Goal: Communication & Community: Answer question/provide support

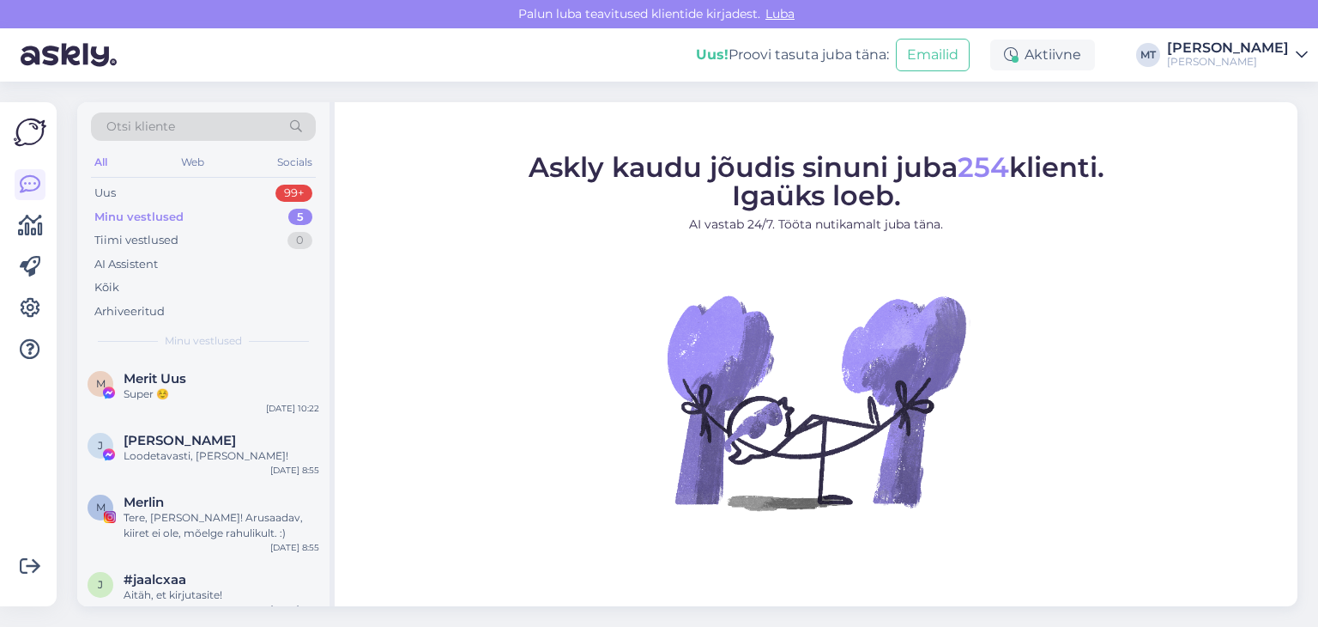
click at [175, 220] on div "Minu vestlused" at bounding box center [138, 217] width 89 height 17
click at [121, 197] on div "Uus 99+" at bounding box center [203, 193] width 225 height 24
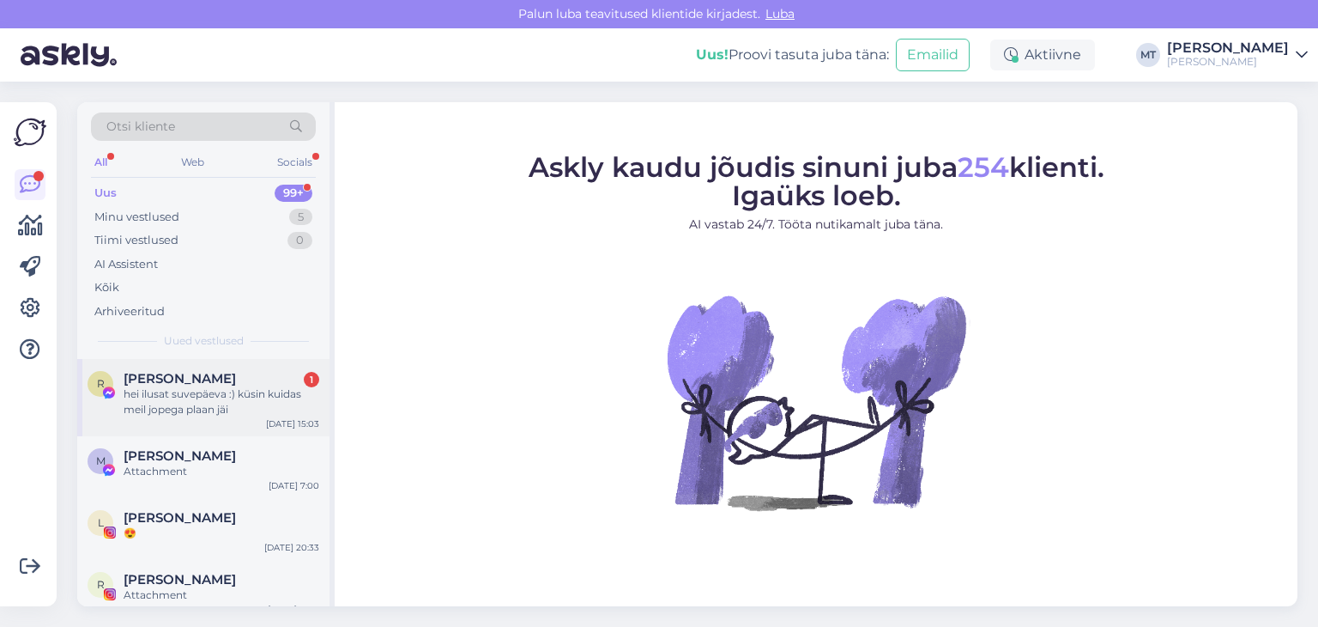
click at [180, 395] on div "hei ilusat suvepäeva :) küsin kuidas meil jopega plaan jäi" at bounding box center [222, 401] width 196 height 31
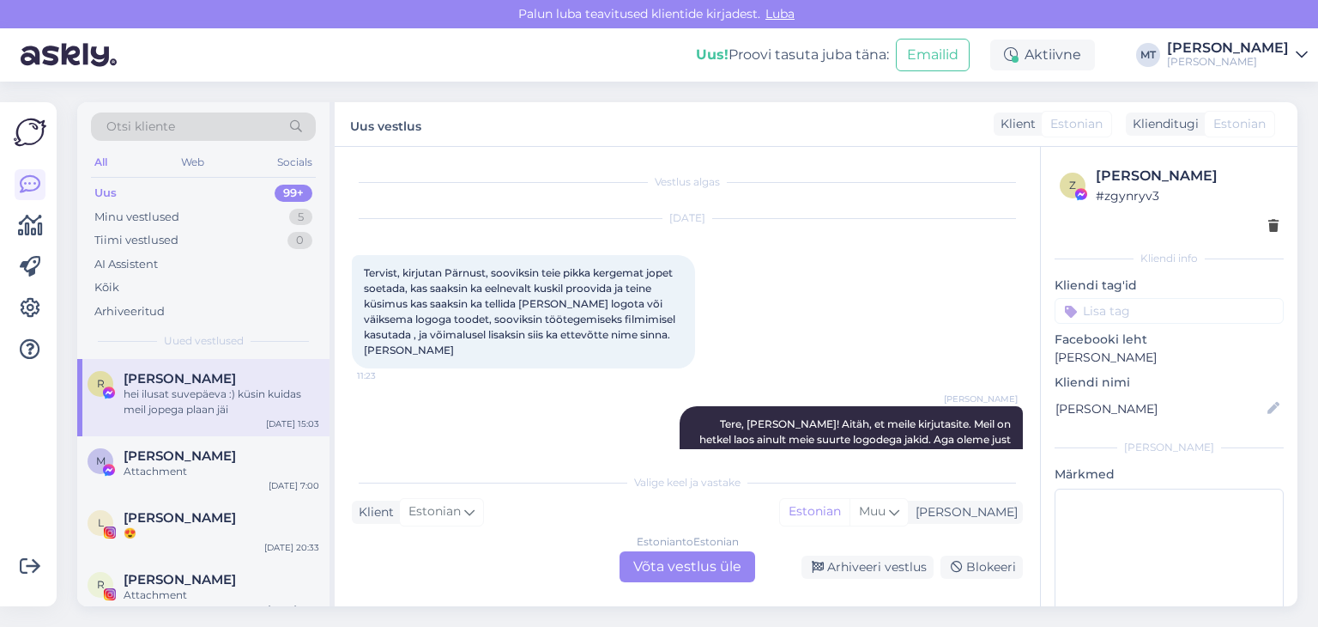
scroll to position [2644, 0]
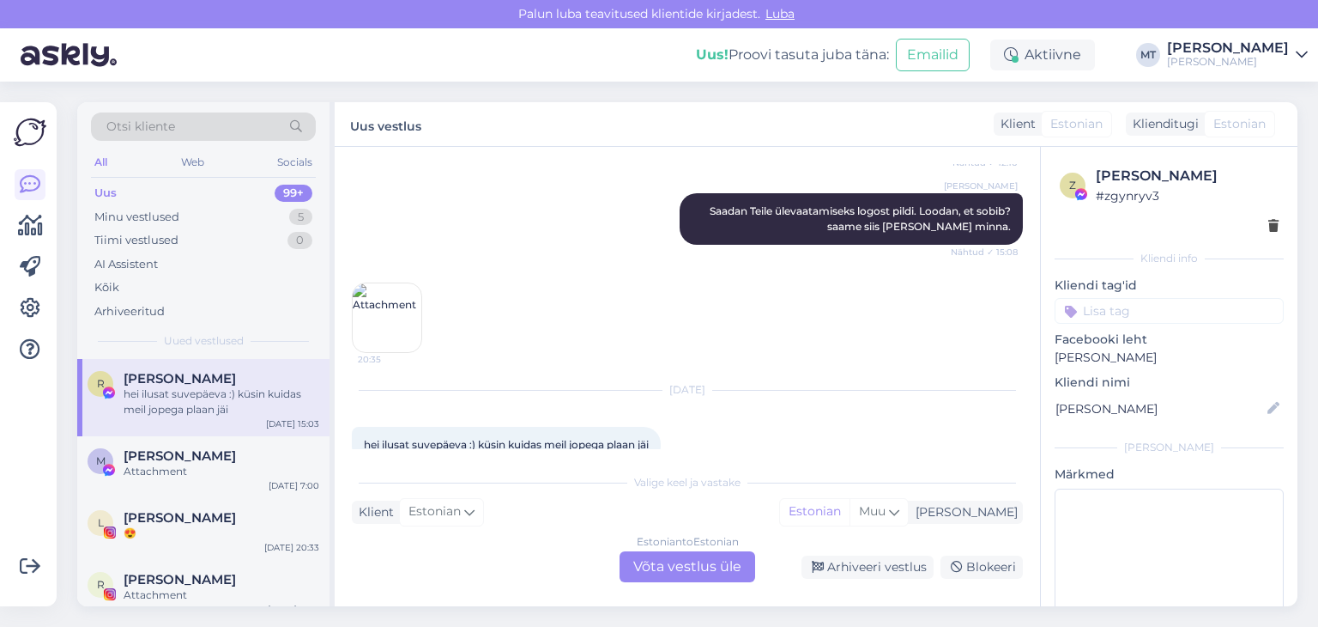
click at [676, 574] on div "Estonian to Estonian Võta vestlus üle" at bounding box center [688, 566] width 136 height 31
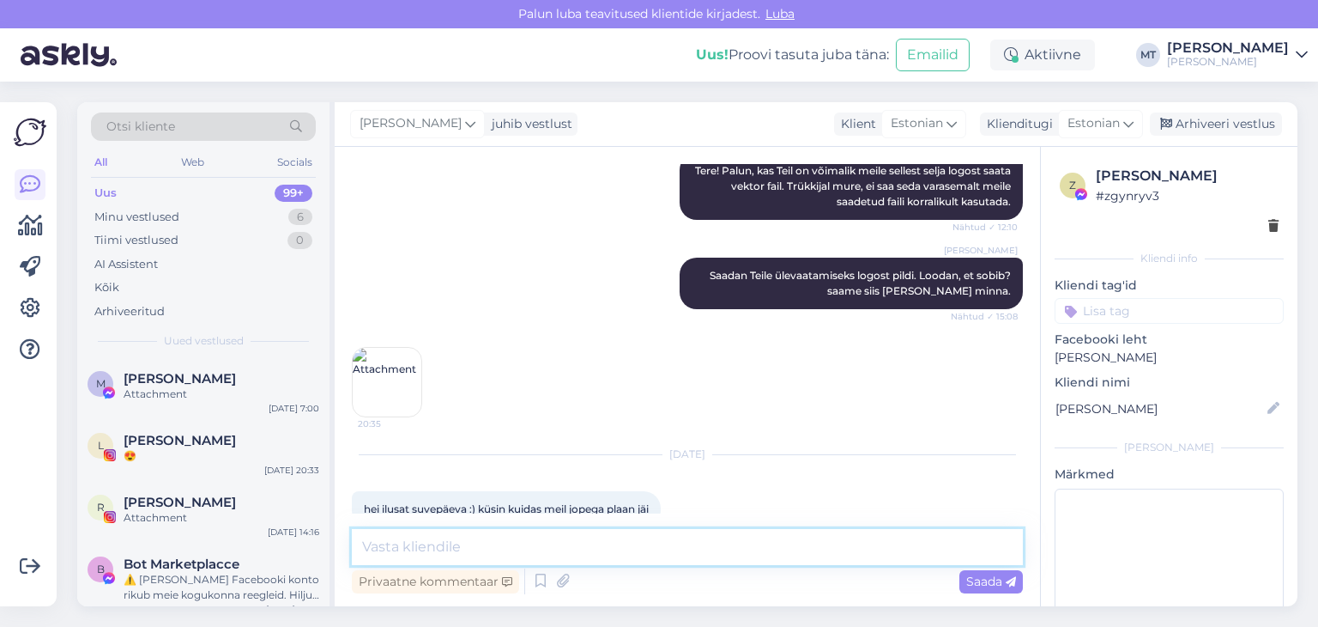
click at [475, 544] on textarea at bounding box center [687, 547] width 671 height 36
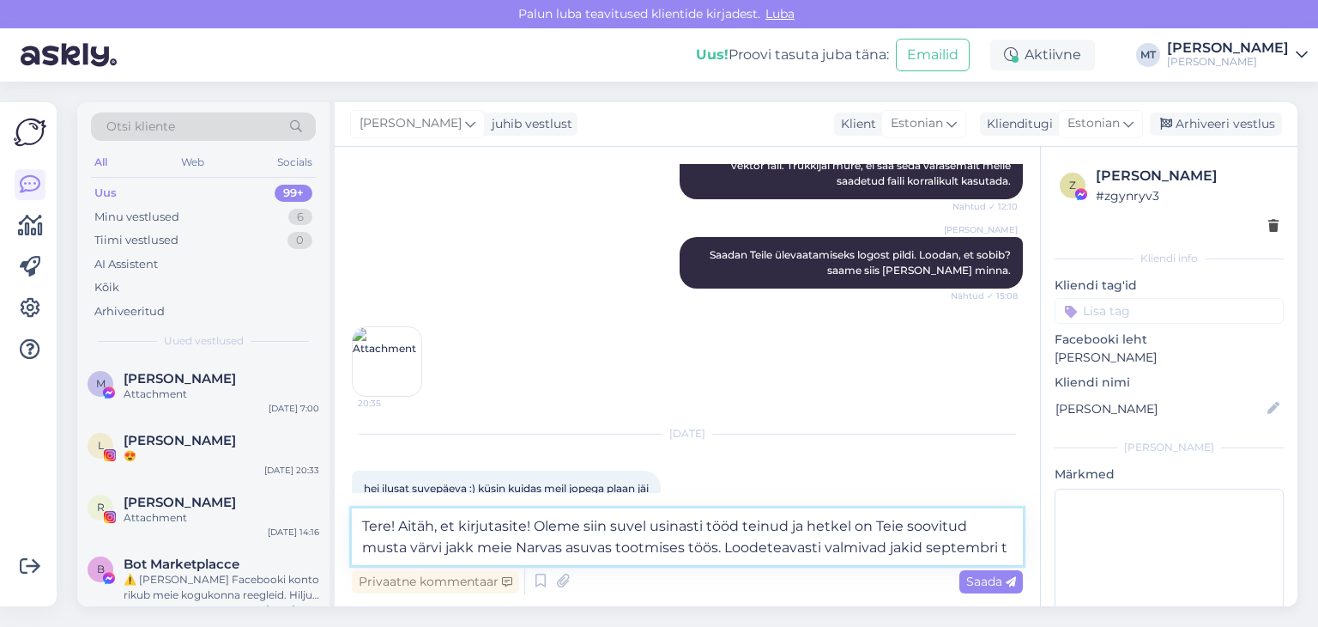
scroll to position [2621, 0]
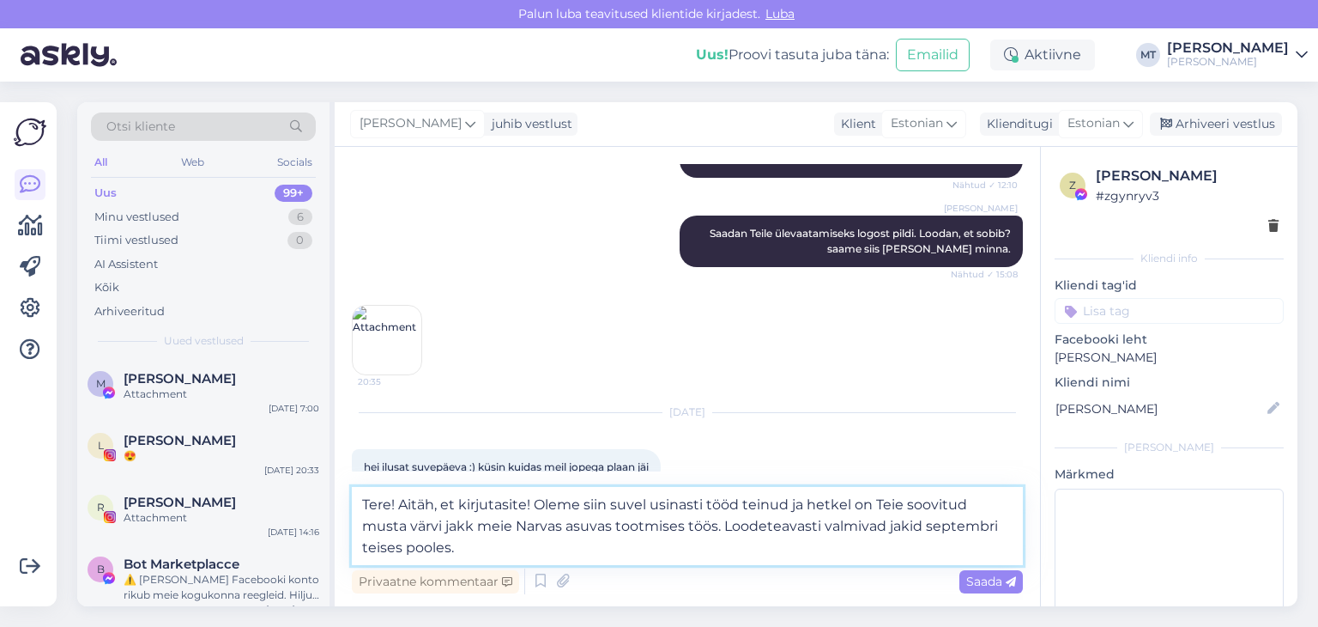
click at [722, 533] on textarea "Tere! Aitäh, et kirjutasite! Oleme siin suvel usinasti tööd teinud ja hetkel on…" at bounding box center [687, 526] width 671 height 78
click at [731, 528] on textarea "Tere! Aitäh, et kirjutasite! Oleme siin suvel usinasti tööd teinud ja hetkel on…" at bounding box center [687, 526] width 671 height 78
click at [428, 553] on textarea "Tere! Aitäh, et kirjutasite! Oleme siin suvel usinasti tööd teinud ja hetkel on…" at bounding box center [687, 526] width 671 height 78
click at [427, 528] on textarea "Tere! Aitäh, et kirjutasite! Oleme siin suvel usinasti tööd teinud ja hetkel on…" at bounding box center [687, 526] width 671 height 78
type textarea "Tere! Aitäh, et kirjutasite! Oleme siin suvel usinasti tööd teinud ja hetkel on…"
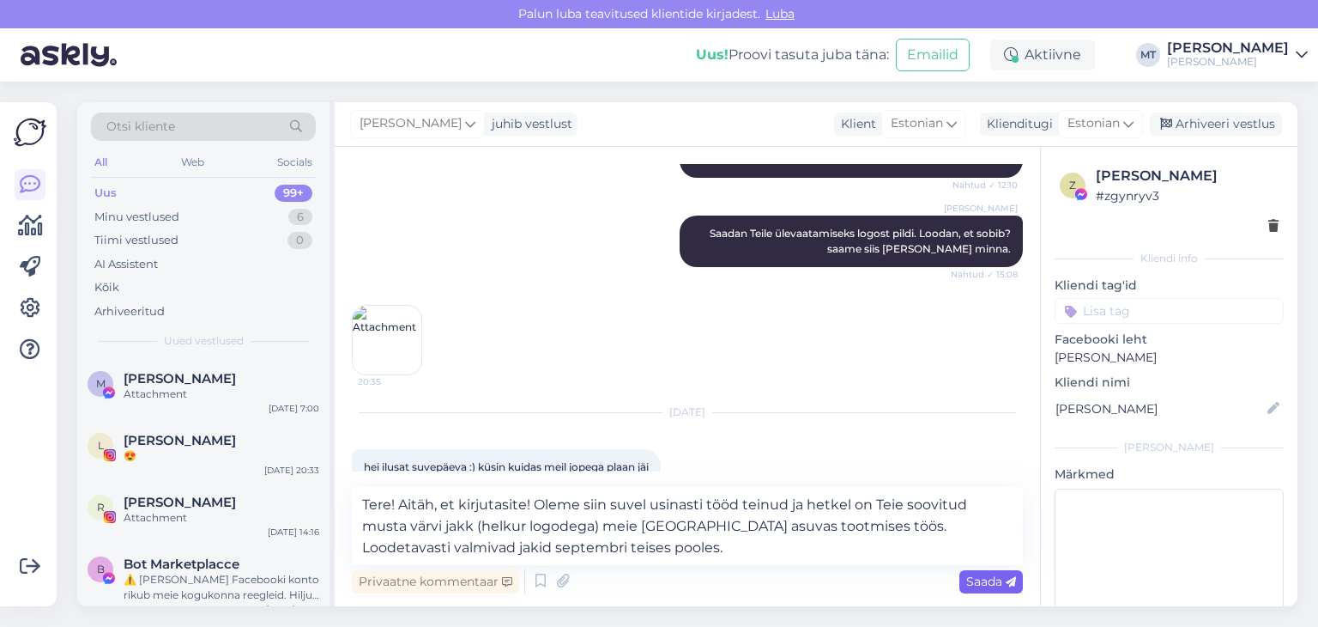
click at [979, 584] on span "Saada" at bounding box center [992, 580] width 50 height 15
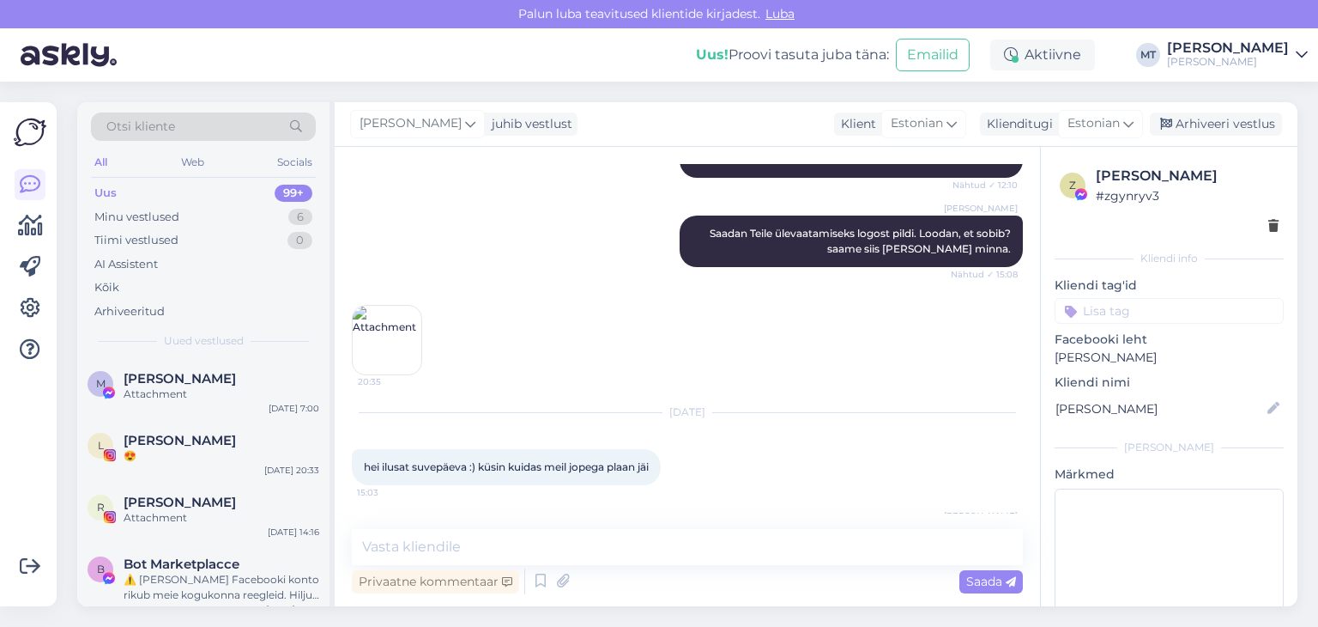
scroll to position [2700, 0]
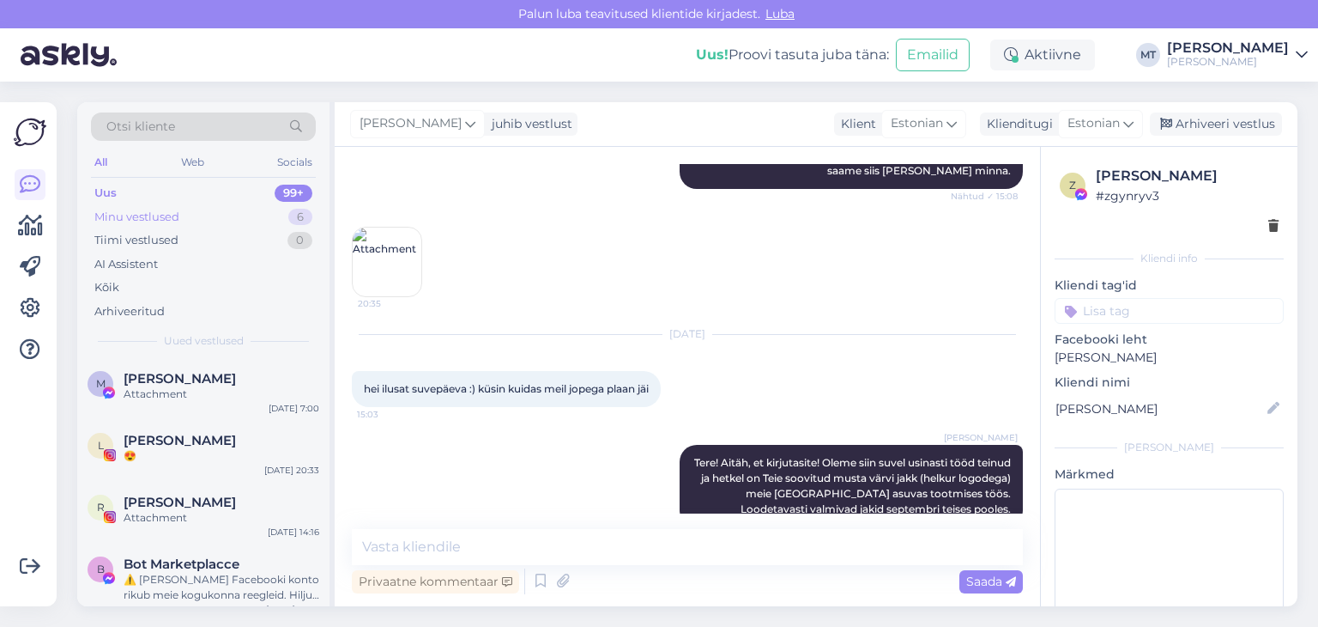
click at [175, 214] on div "Minu vestlused" at bounding box center [136, 217] width 85 height 17
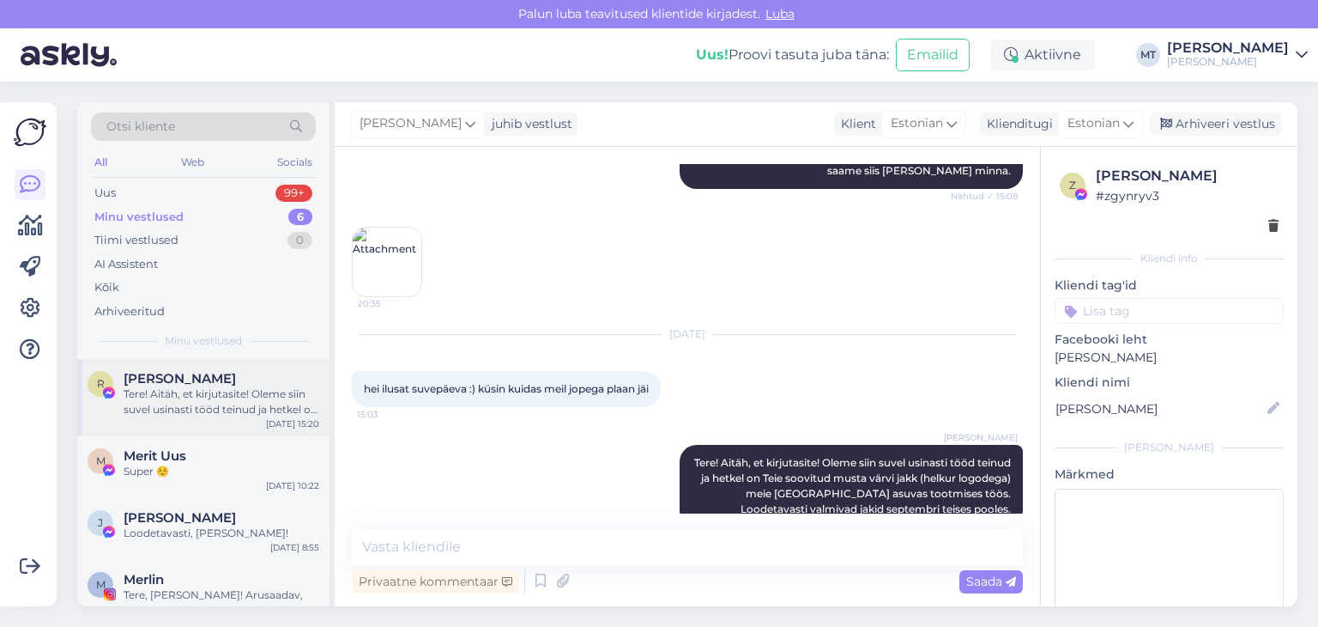
click at [174, 400] on div "Tere! Aitäh, et kirjutasite! Oleme siin suvel usinasti tööd teinud ja hetkel on…" at bounding box center [222, 401] width 196 height 31
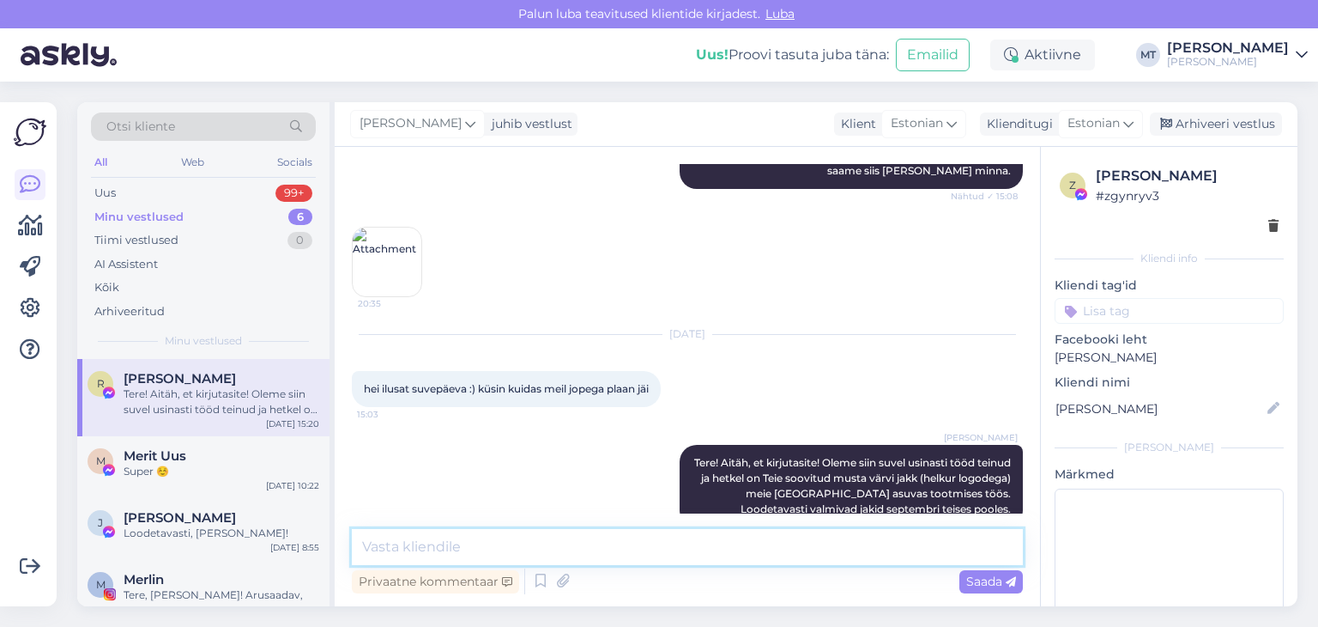
click at [536, 549] on textarea at bounding box center [687, 547] width 671 height 36
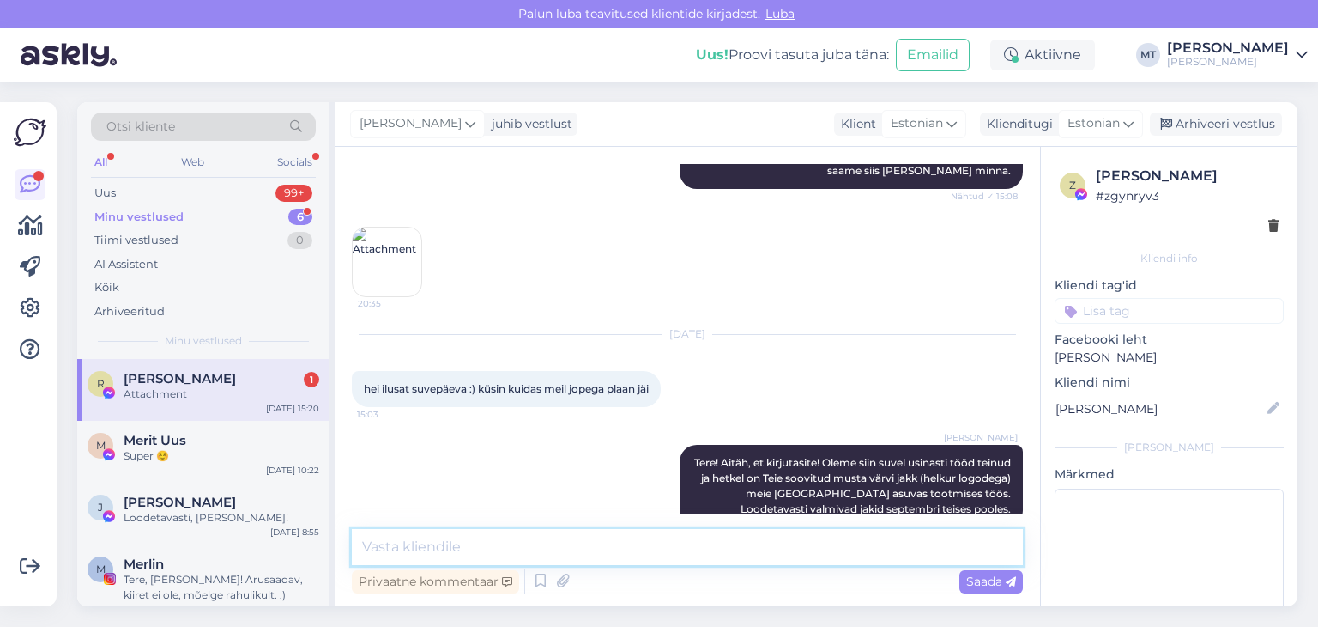
scroll to position [2808, 0]
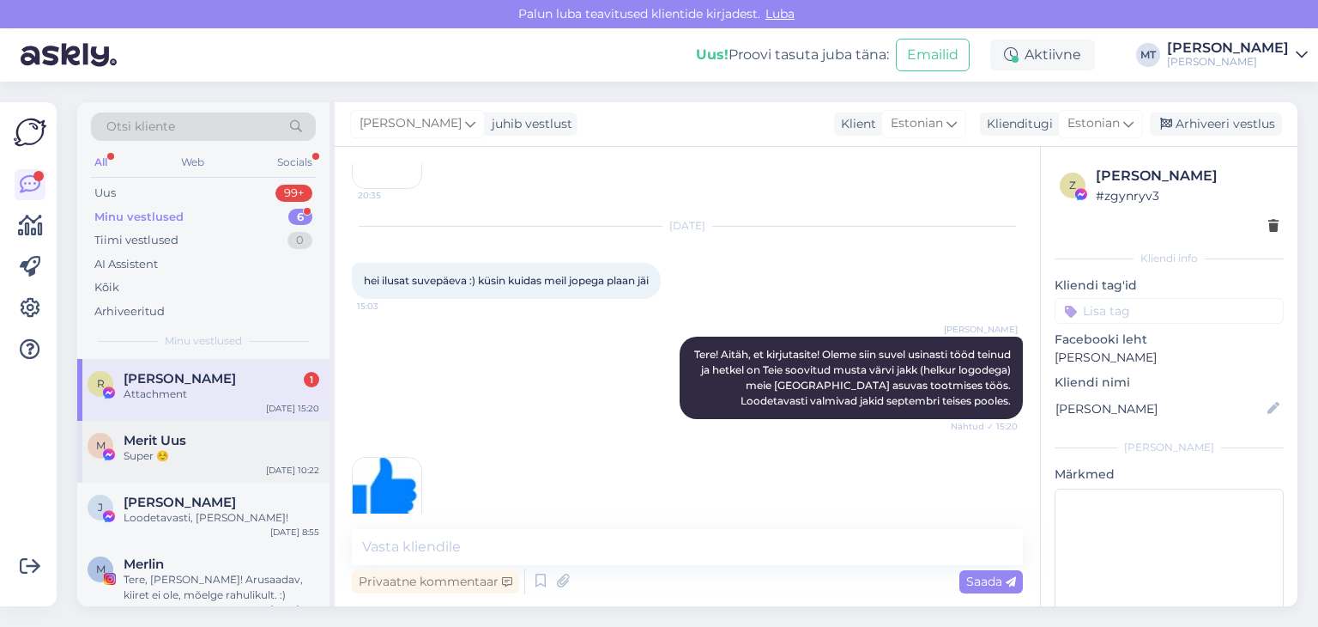
click at [170, 449] on div "Super ☺️" at bounding box center [222, 455] width 196 height 15
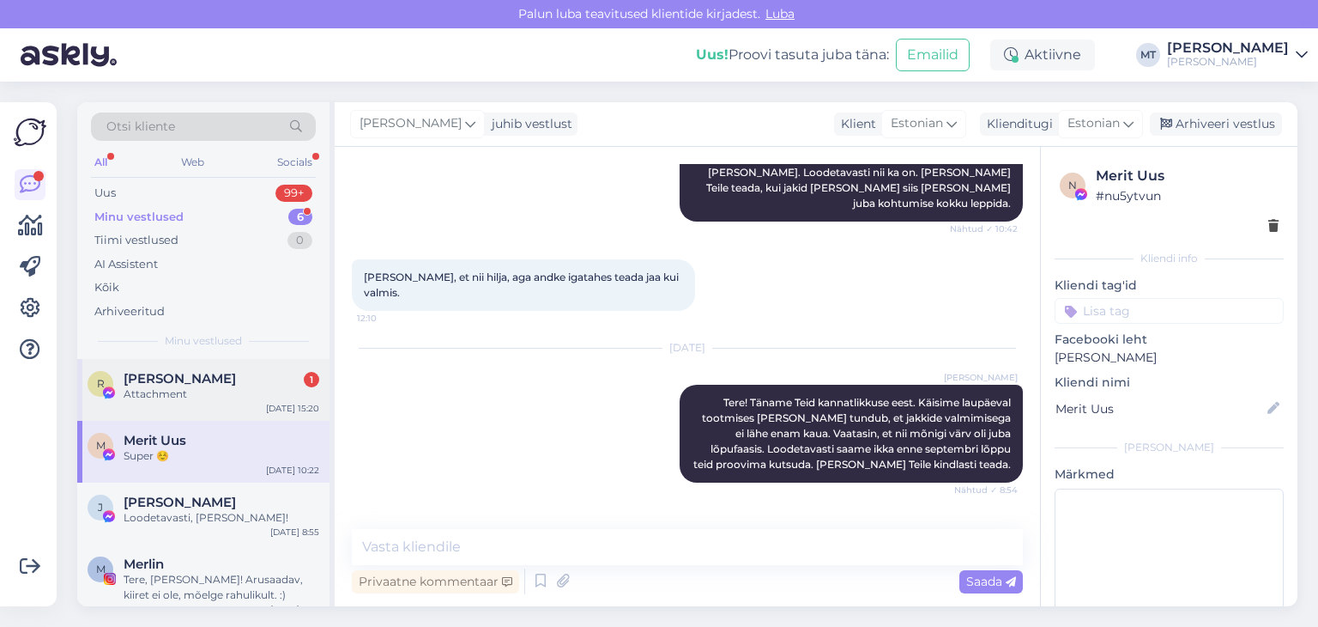
click at [194, 381] on span "[PERSON_NAME]" at bounding box center [180, 378] width 112 height 15
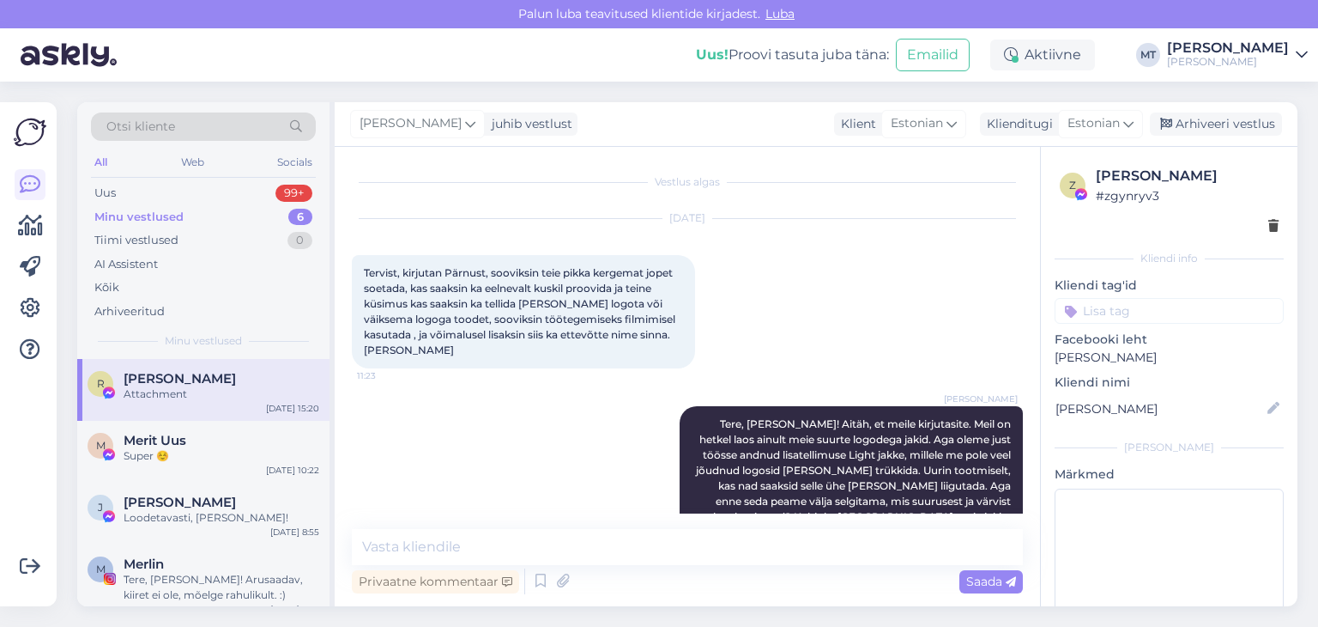
scroll to position [2808, 0]
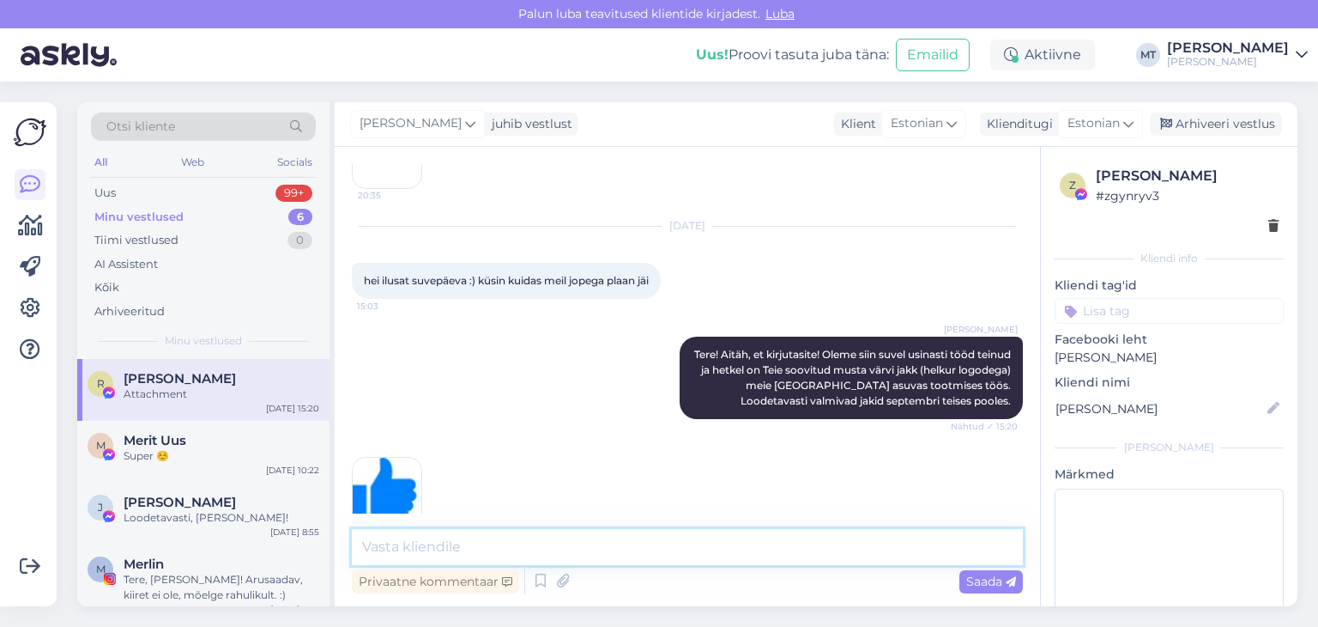
click at [555, 547] on textarea at bounding box center [687, 547] width 671 height 36
type textarea "Täname Teid kannatlikkuse eest!"
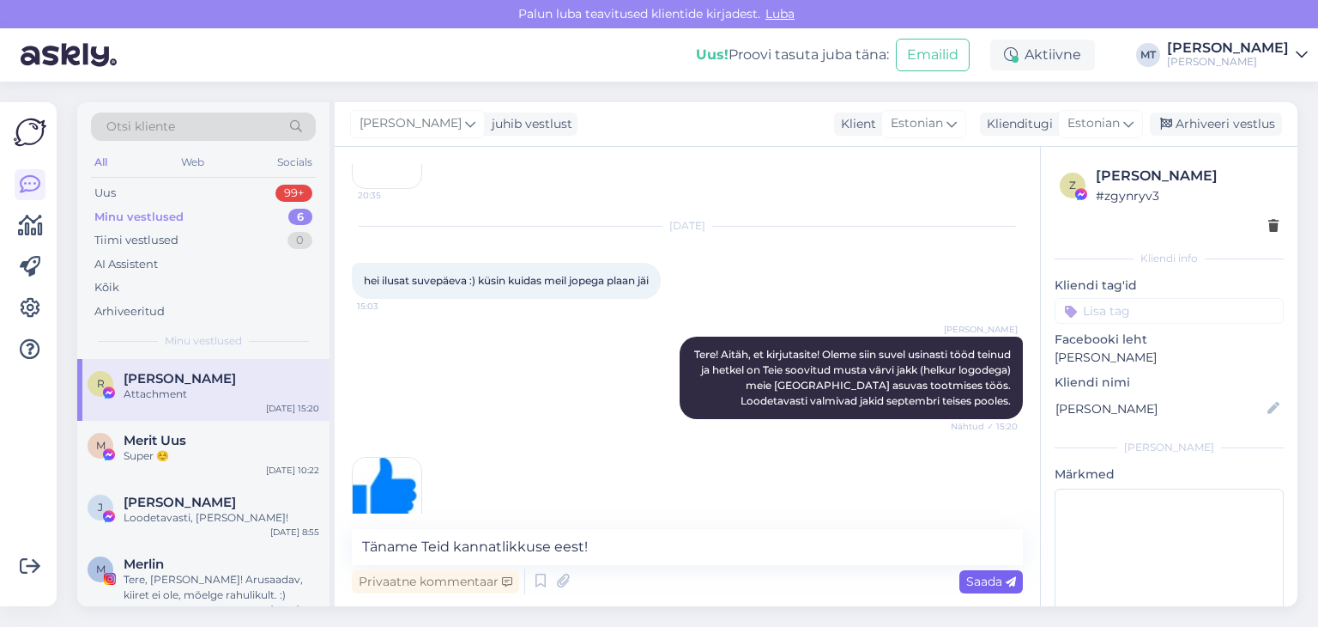
click at [979, 585] on span "Saada" at bounding box center [992, 580] width 50 height 15
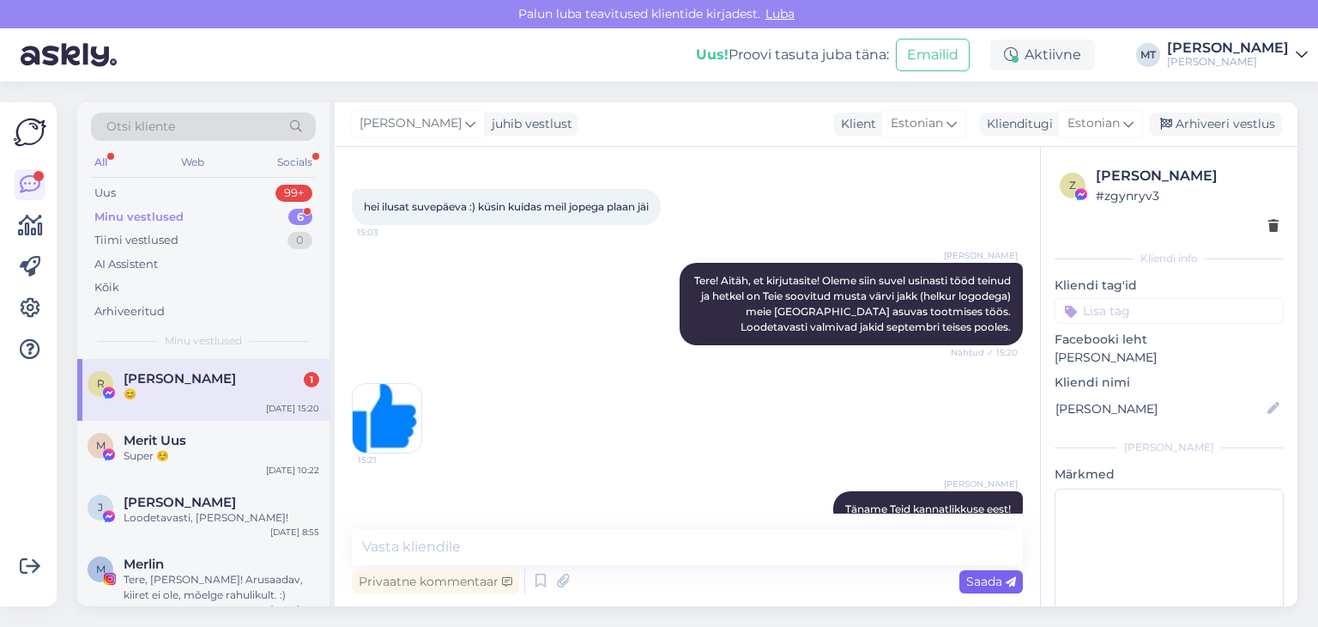
scroll to position [2955, 0]
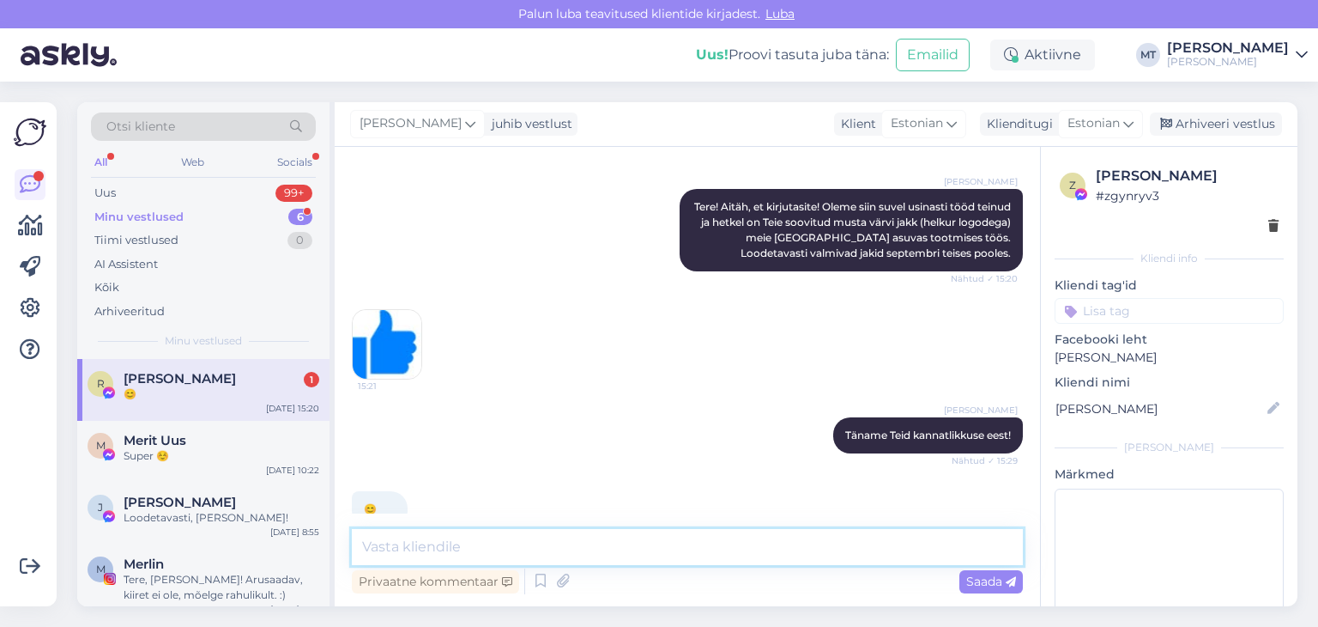
click at [409, 551] on textarea at bounding box center [687, 547] width 671 height 36
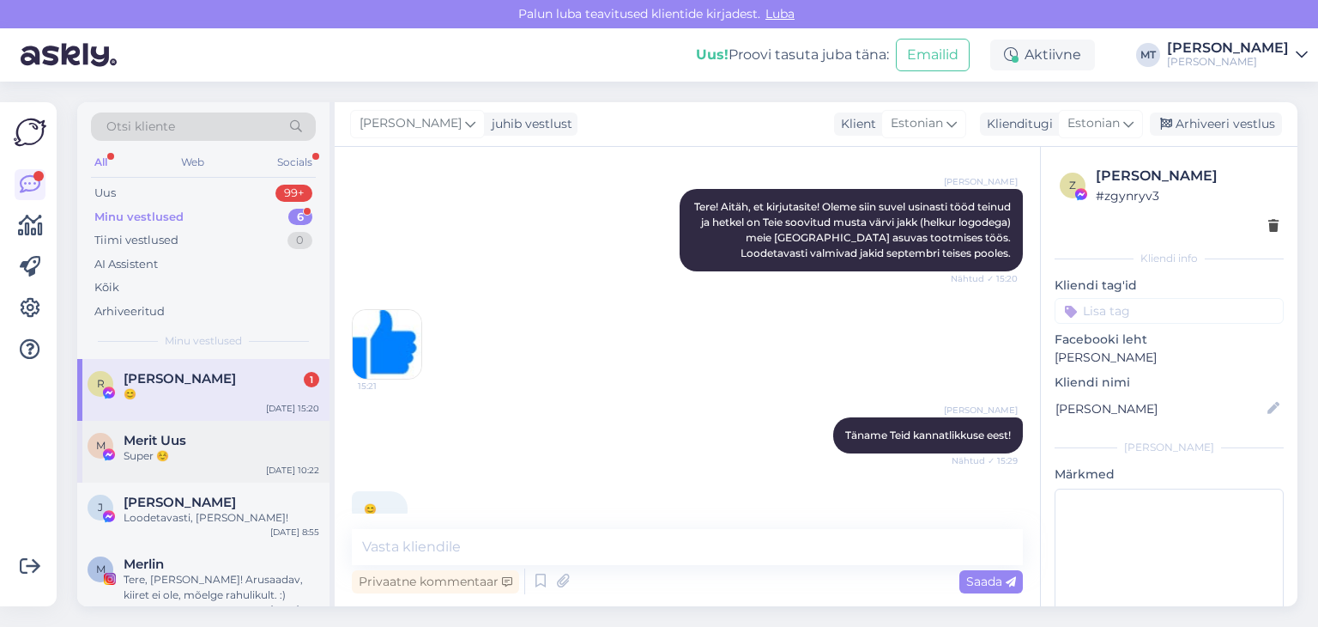
click at [159, 440] on span "Merit Uus" at bounding box center [155, 440] width 63 height 15
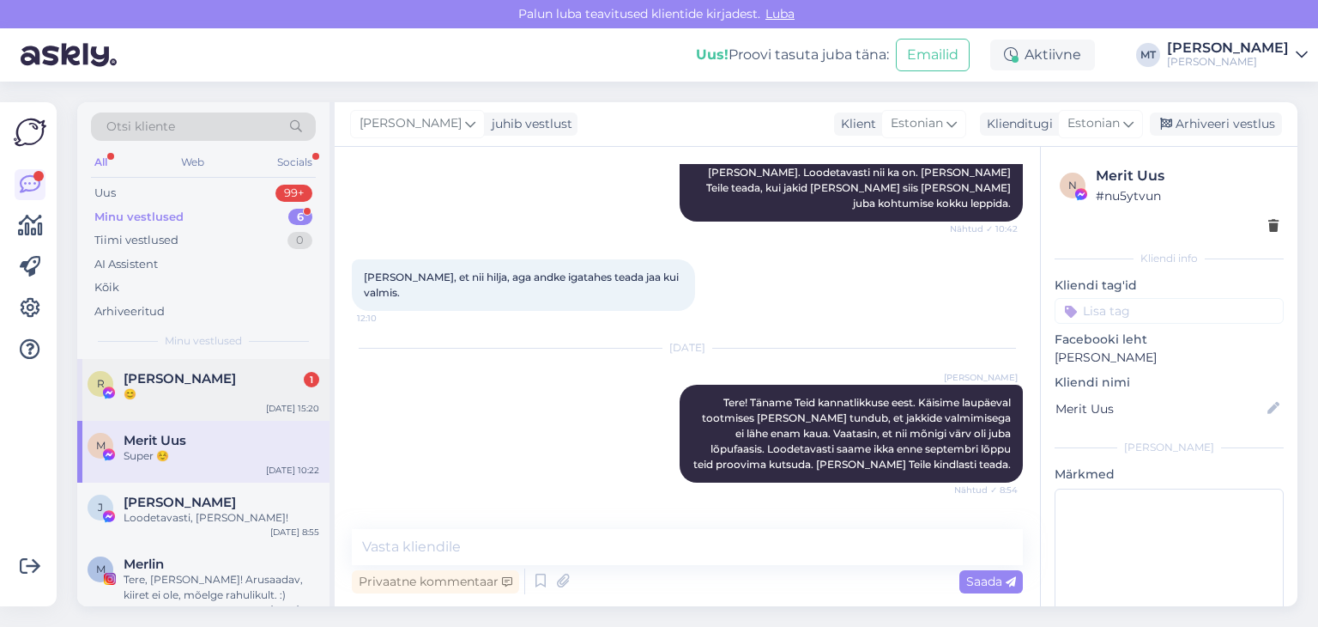
click at [142, 395] on div "😊" at bounding box center [222, 393] width 196 height 15
